Goal: Transaction & Acquisition: Book appointment/travel/reservation

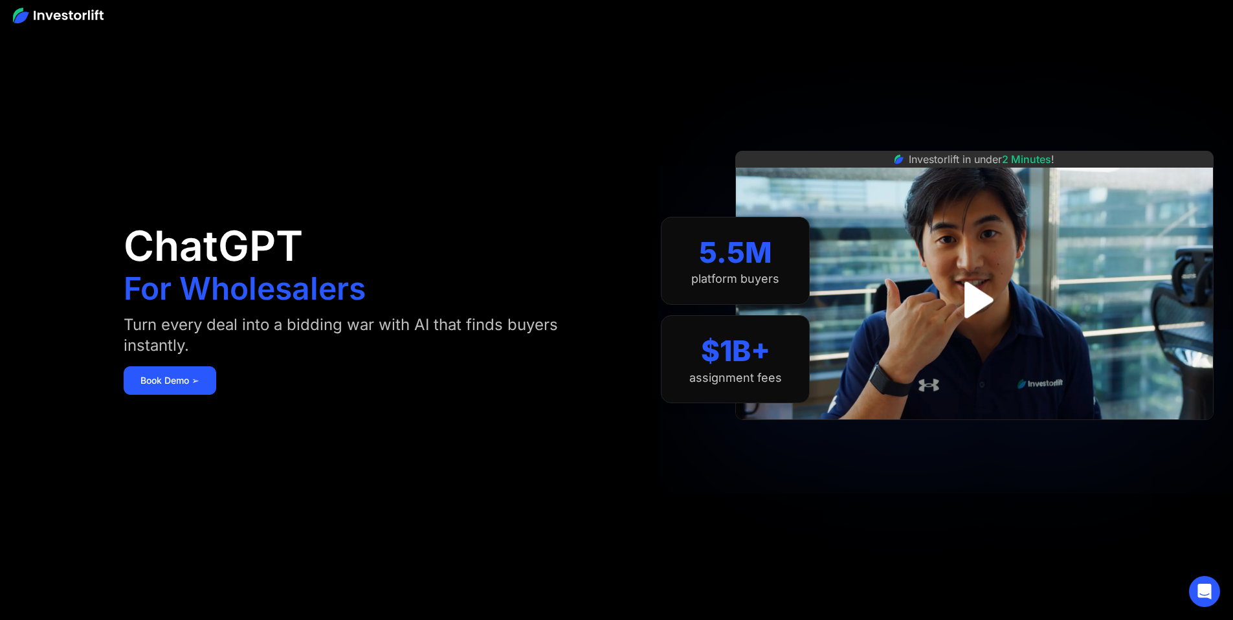
click at [256, 409] on div "ChatGPT For Wholesalers Turn every deal into a bidding war with AI that finds b…" at bounding box center [370, 310] width 493 height 543
click at [216, 394] on link "Book Demo ➢" at bounding box center [170, 380] width 93 height 28
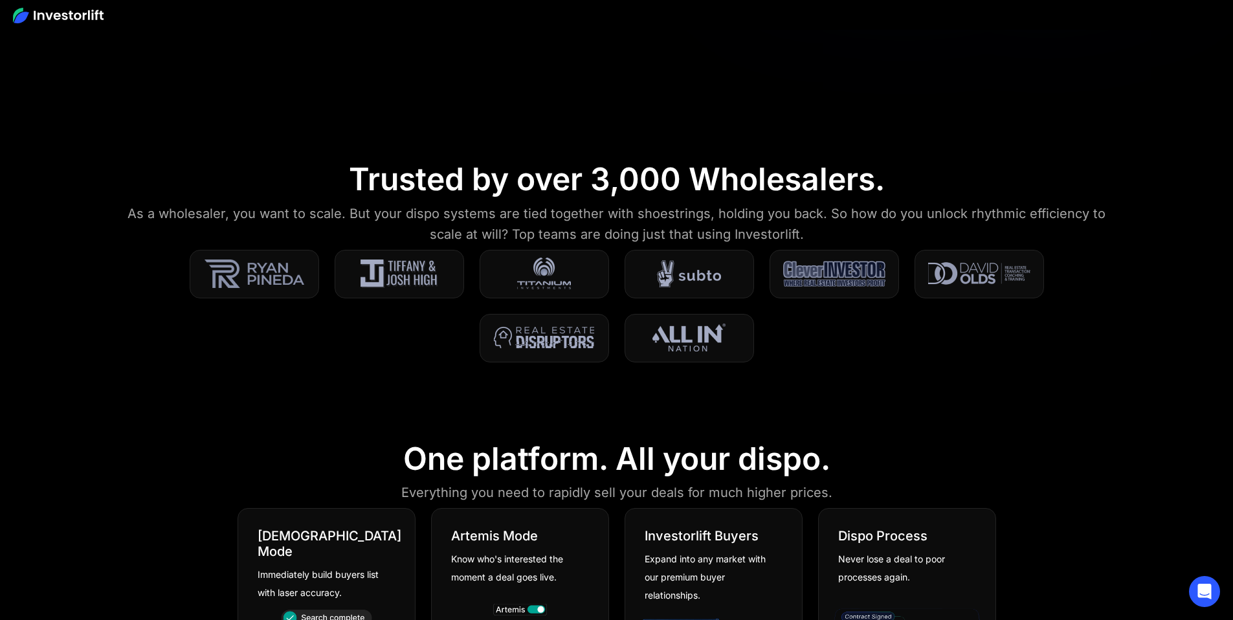
scroll to position [490, 0]
